Goal: Find specific page/section: Find specific page/section

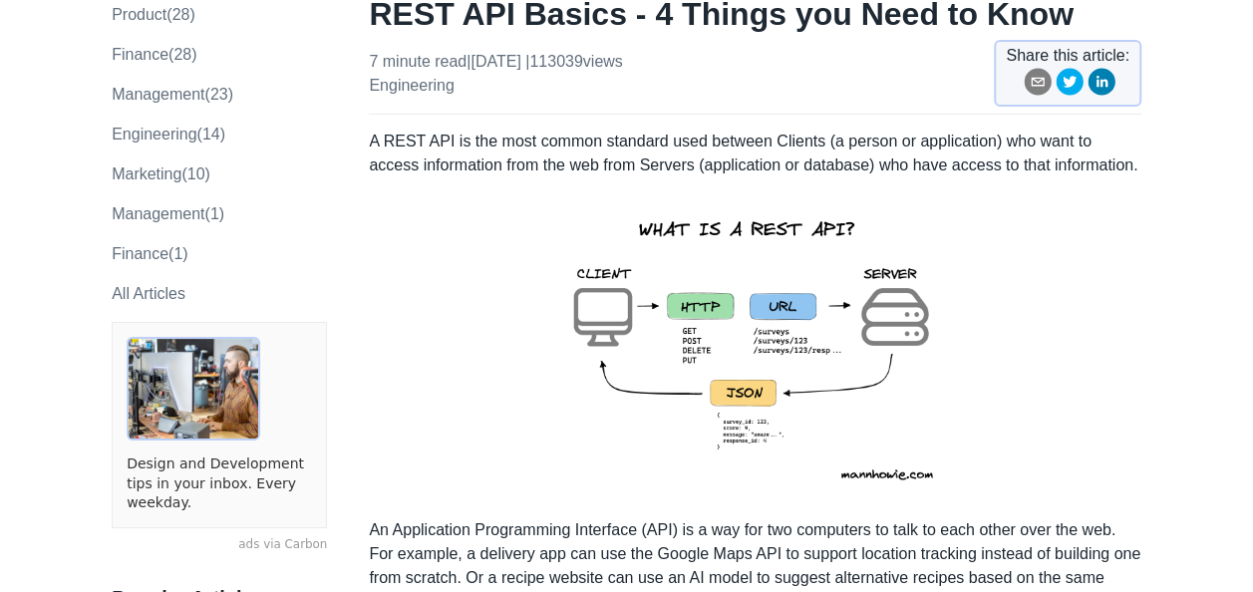
scroll to position [225, 0]
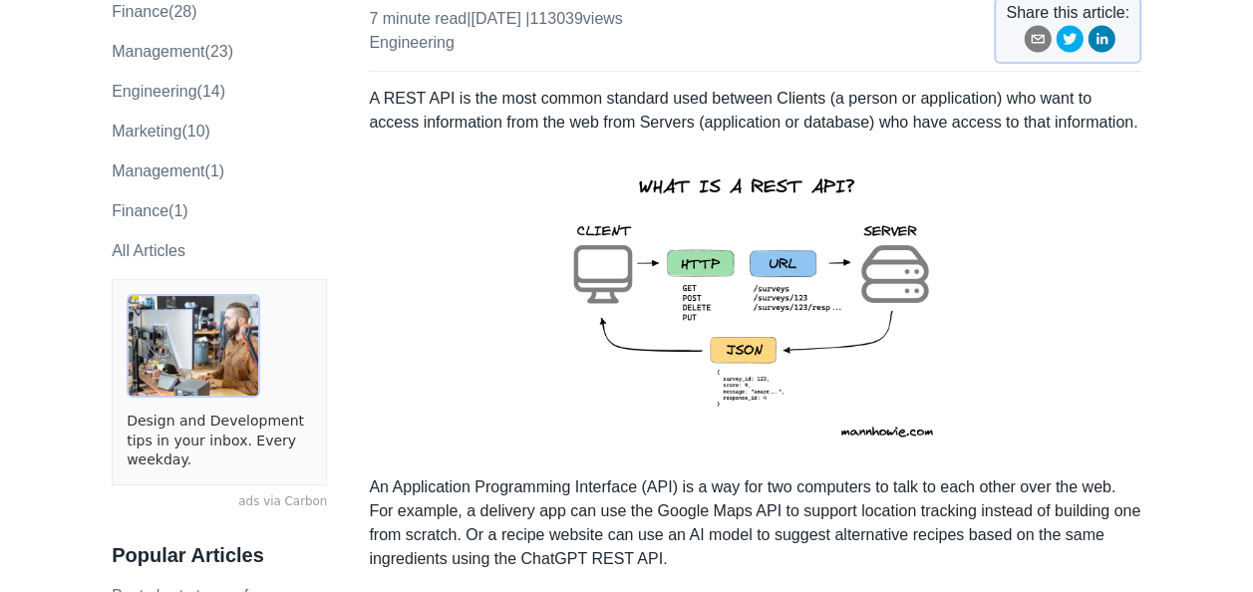
click at [752, 315] on img at bounding box center [755, 305] width 437 height 309
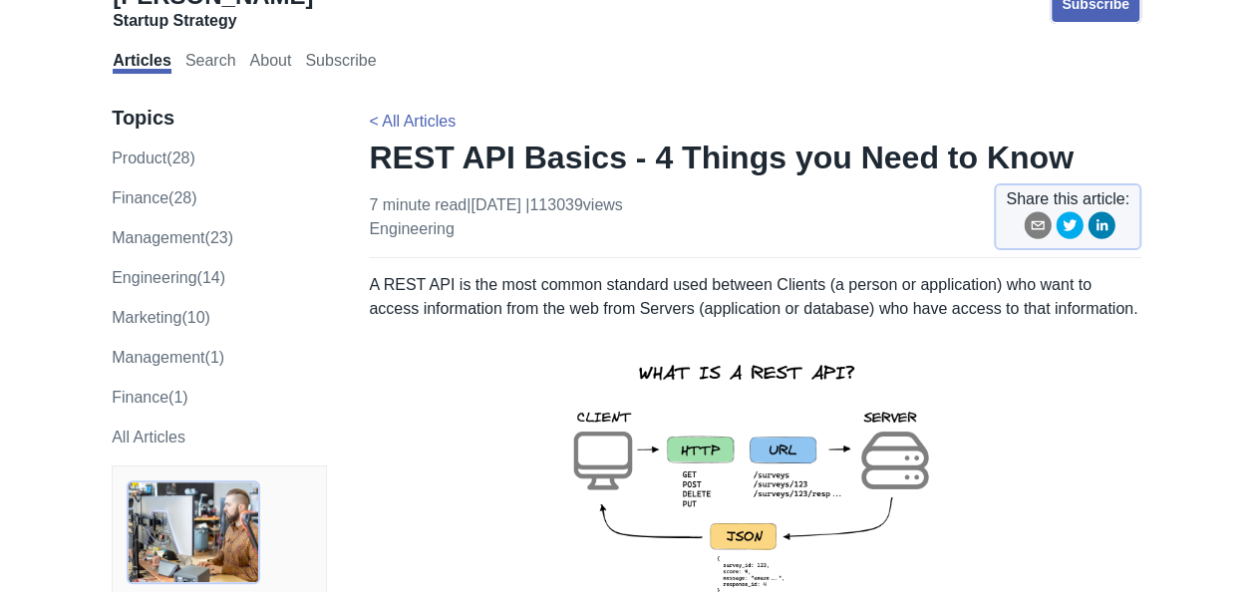
scroll to position [48, 0]
